Goal: Task Accomplishment & Management: Manage account settings

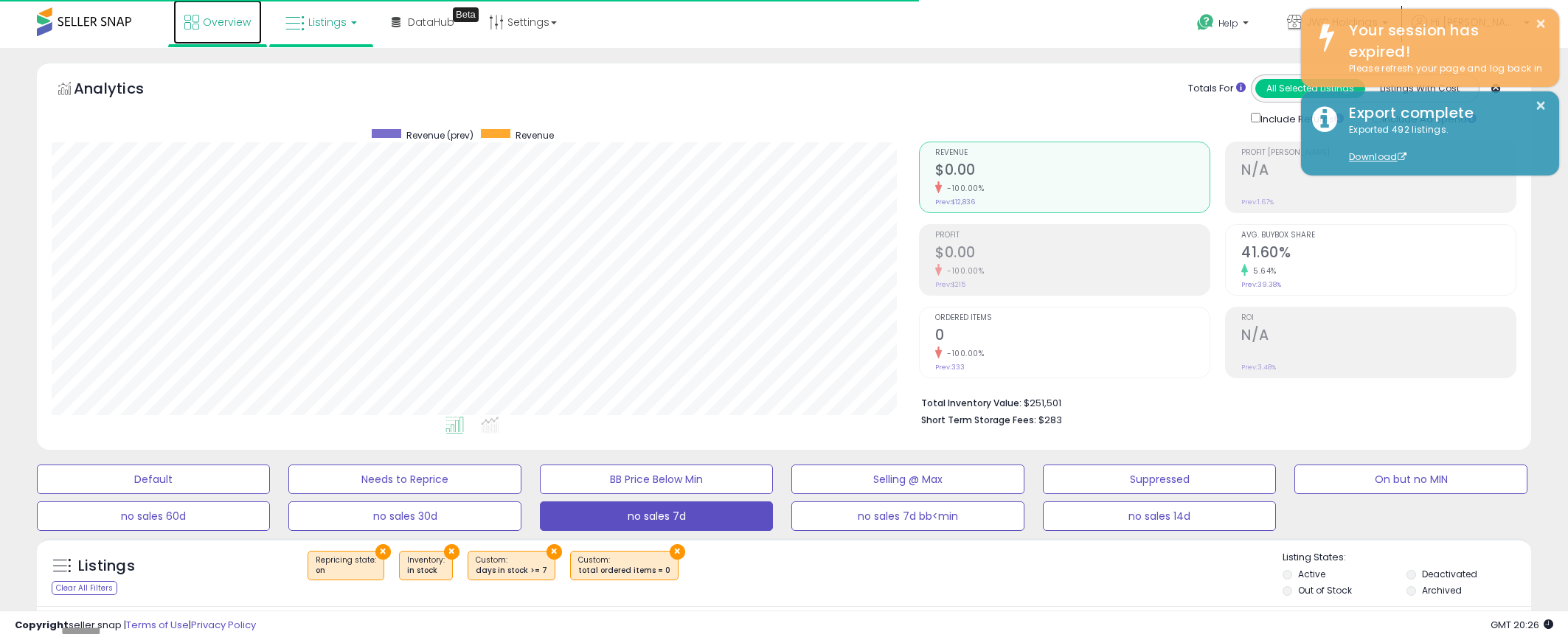
click at [200, 16] on link "Overview" at bounding box center [218, 22] width 88 height 45
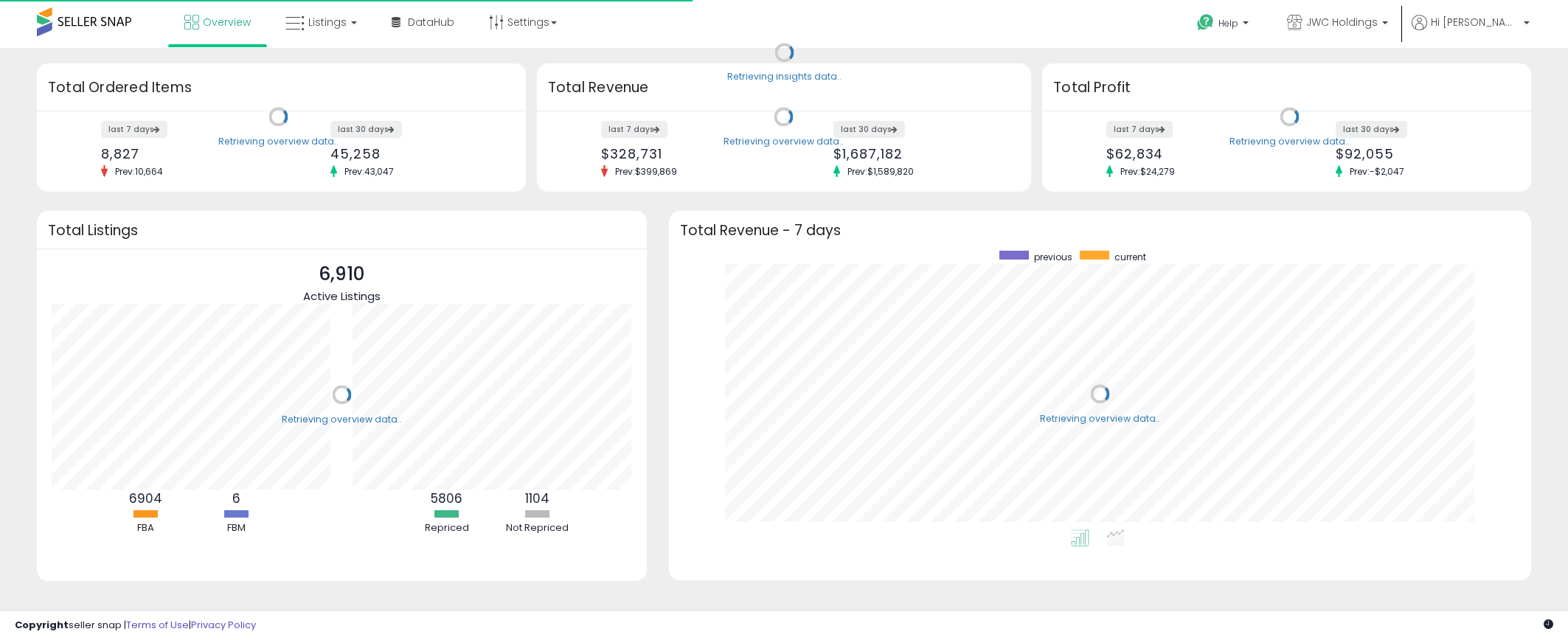
scroll to position [279, 833]
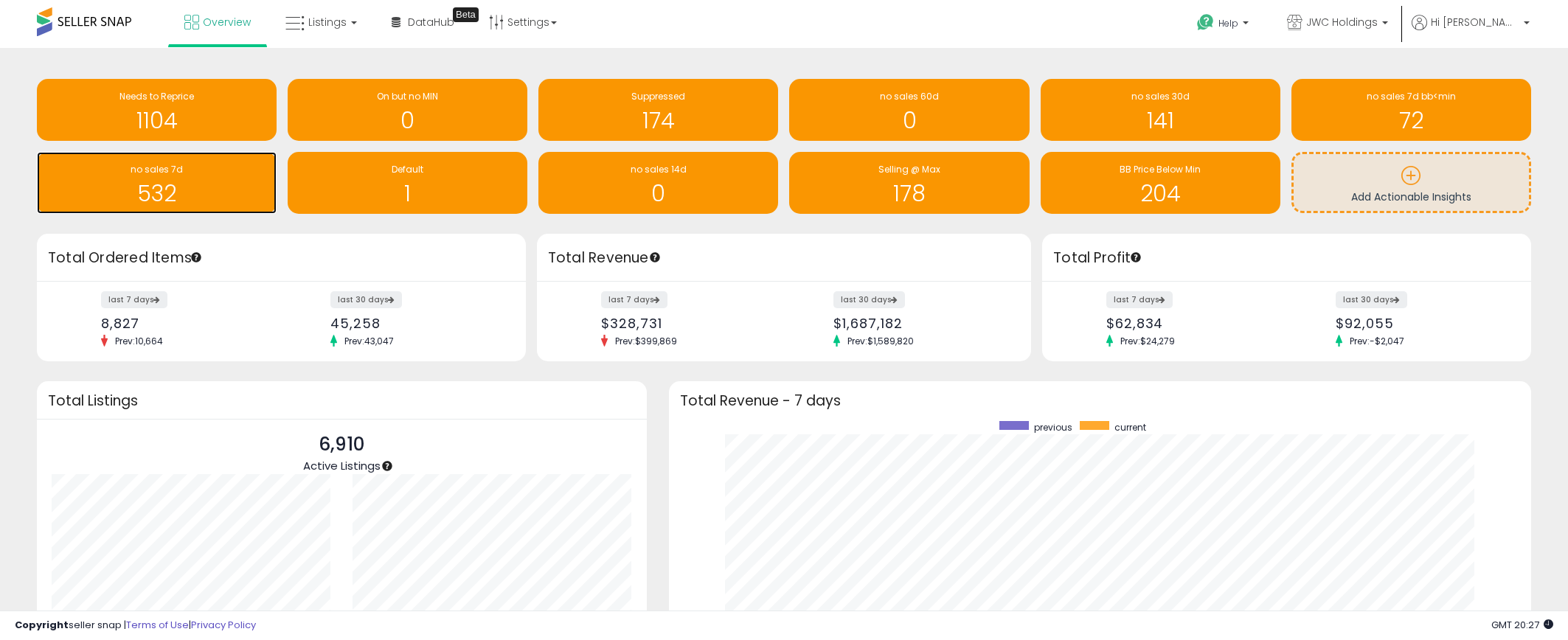
click at [229, 209] on div "no sales 7d 532" at bounding box center [156, 182] width 239 height 62
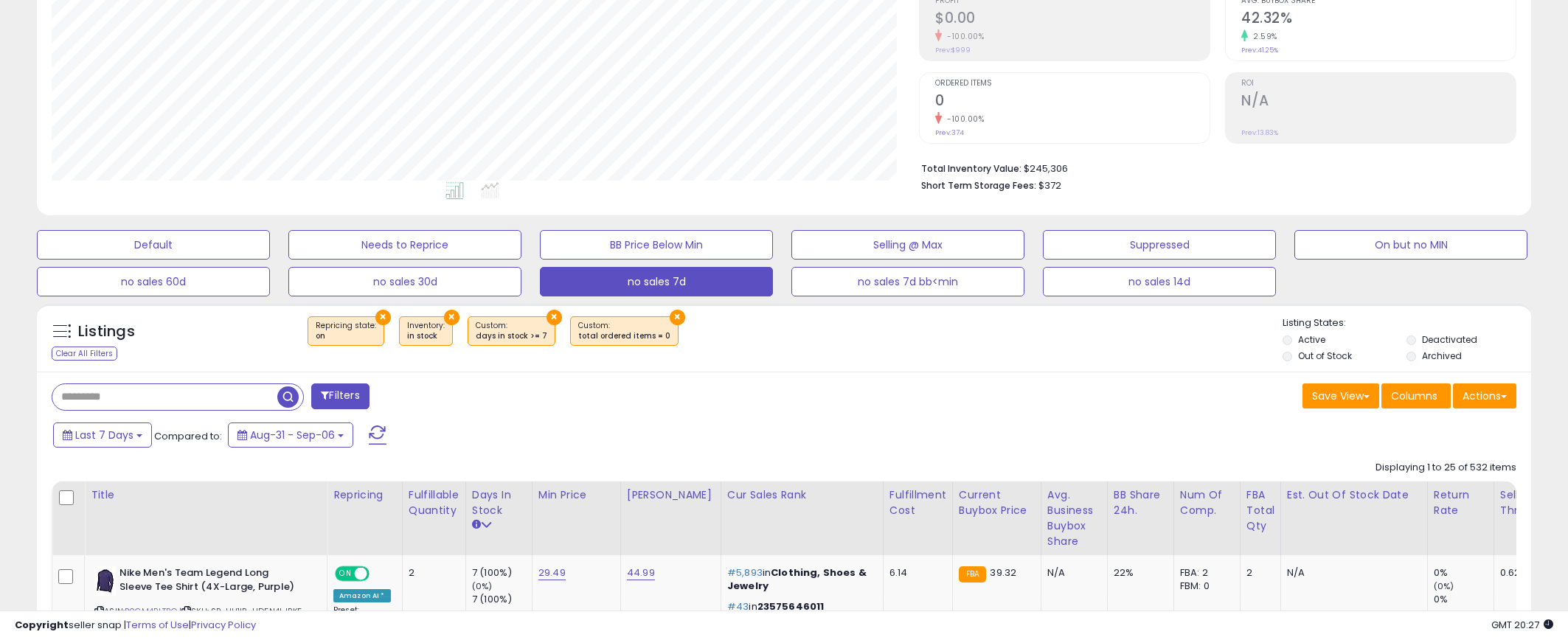
scroll to position [272, 0]
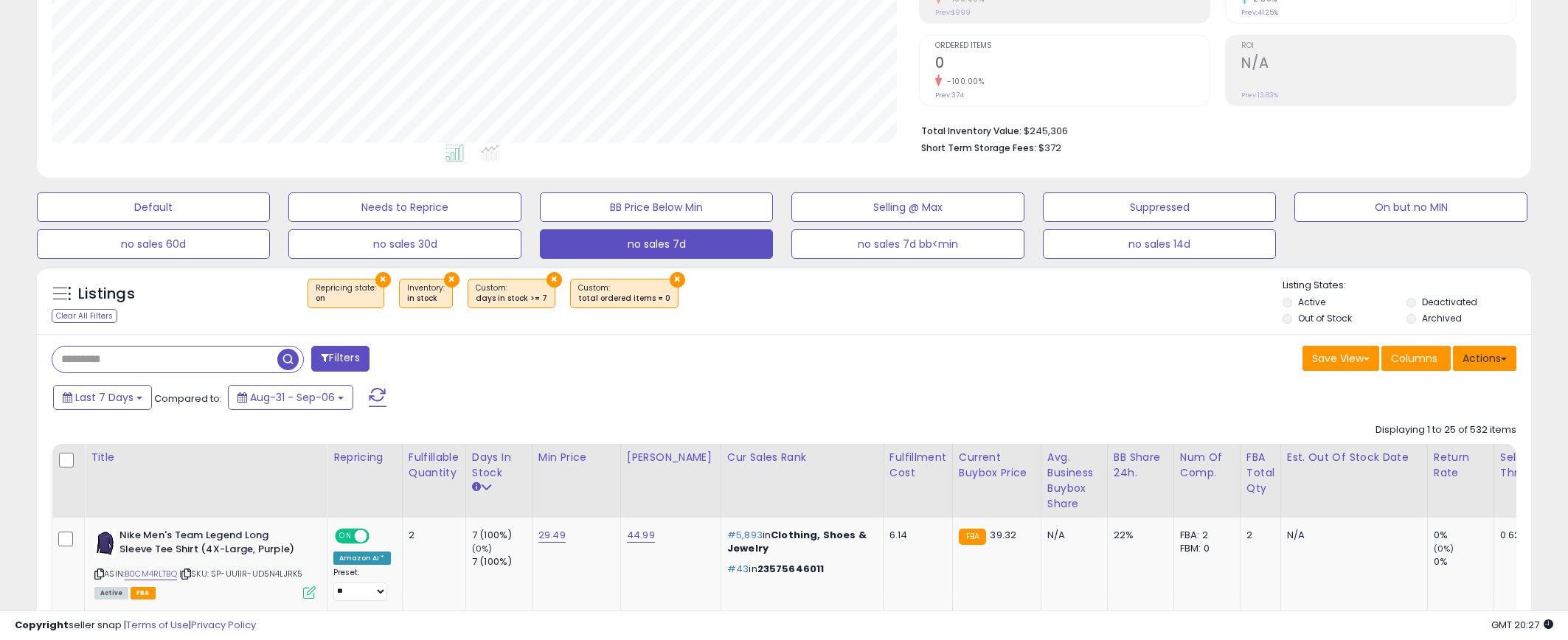
click at [1495, 360] on button "Actions" at bounding box center [1484, 358] width 63 height 25
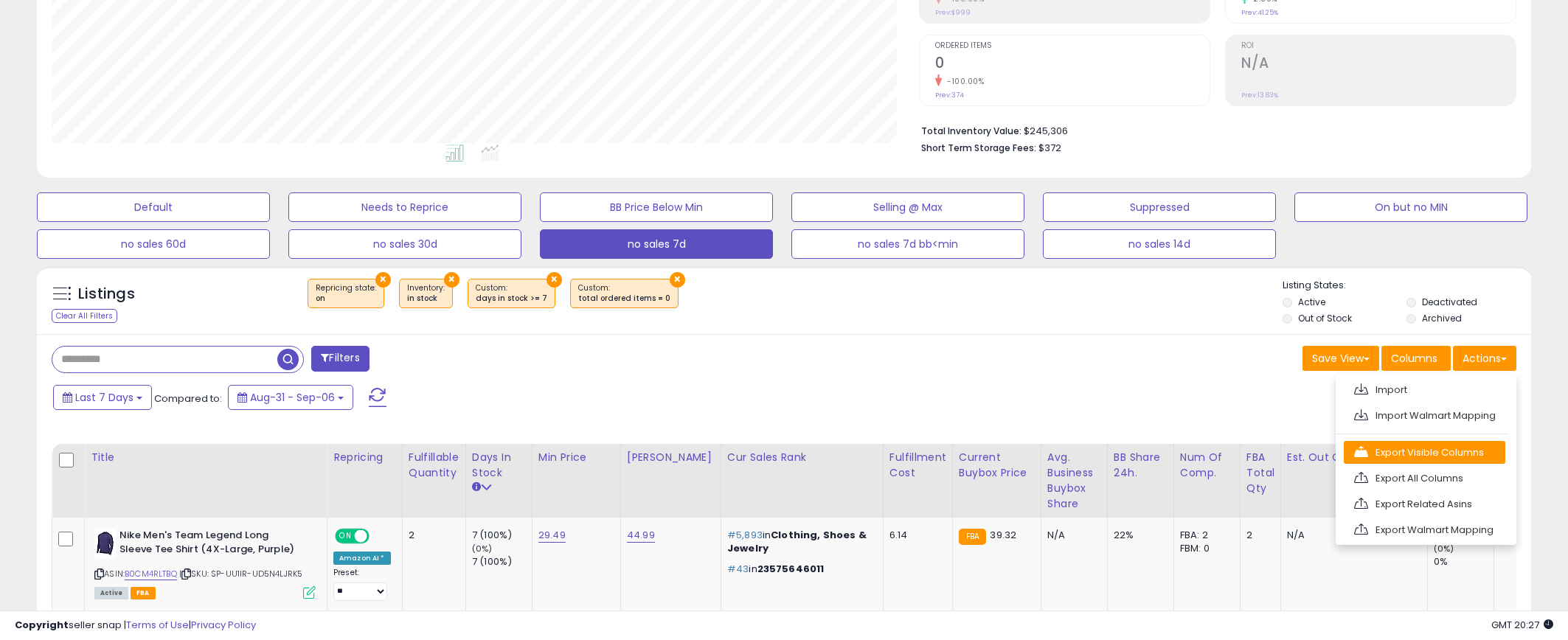
click at [1469, 446] on link "Export Visible Columns" at bounding box center [1425, 452] width 161 height 23
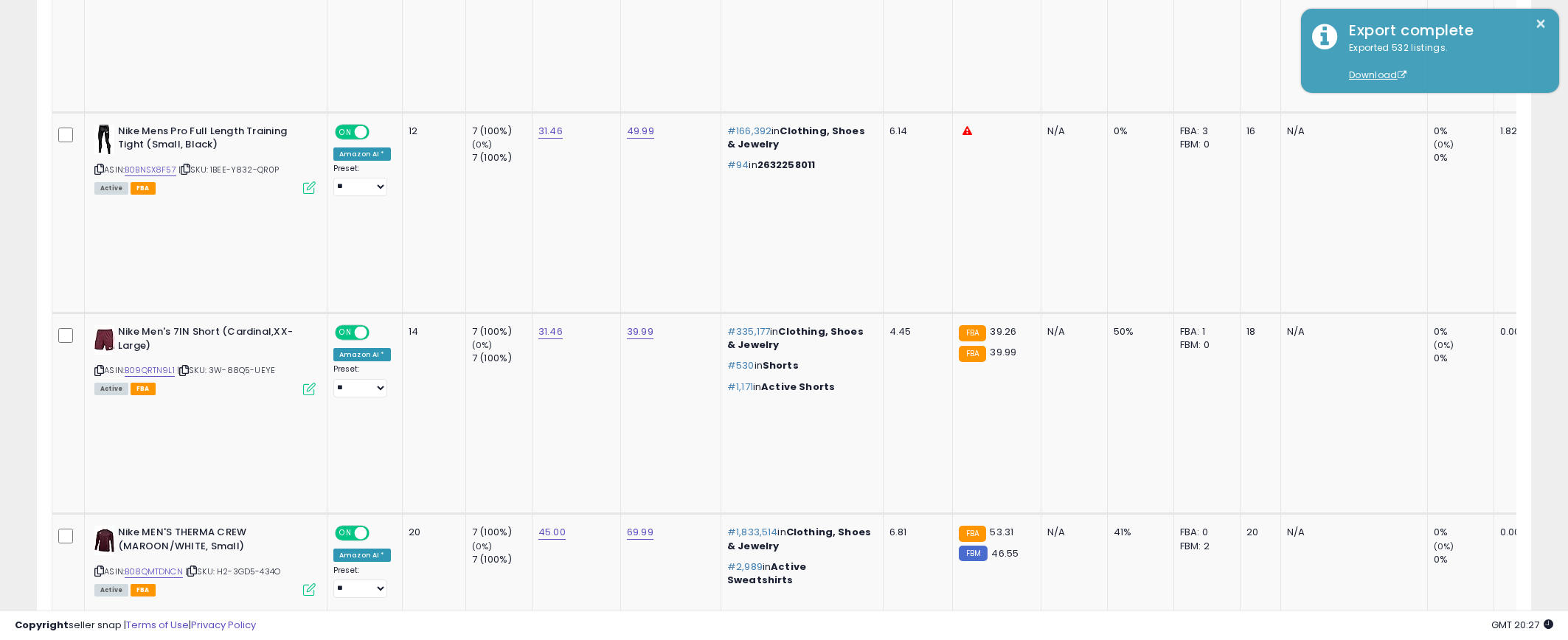
scroll to position [214, 0]
